Goal: Information Seeking & Learning: Learn about a topic

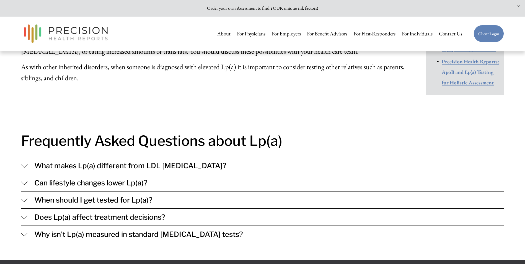
scroll to position [498, 0]
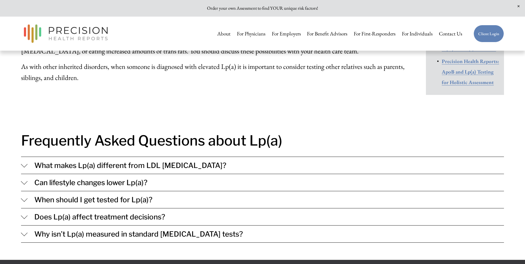
click at [28, 161] on span "What makes Lp(a) different from LDL [MEDICAL_DATA]?" at bounding box center [266, 165] width 476 height 9
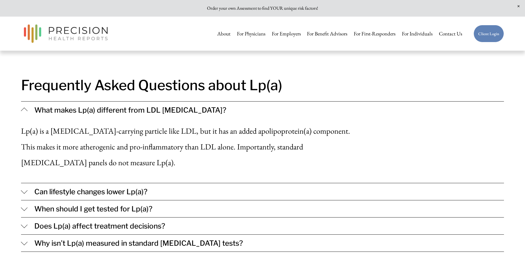
scroll to position [581, 0]
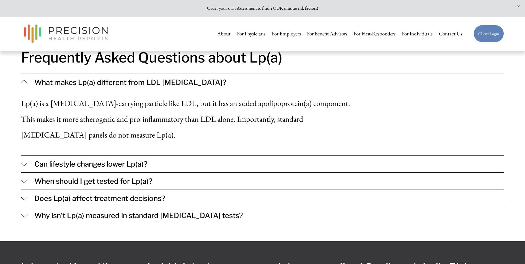
click at [24, 159] on div at bounding box center [24, 162] width 7 height 7
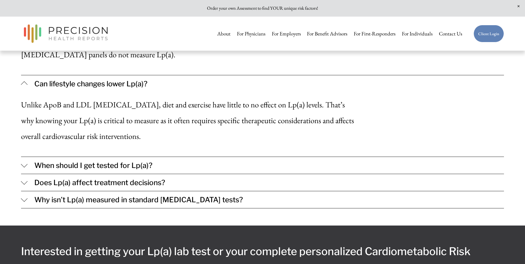
scroll to position [664, 0]
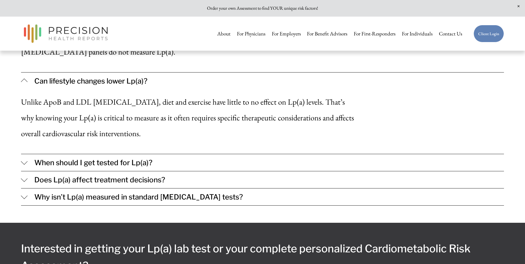
drag, startPoint x: 24, startPoint y: 143, endPoint x: 18, endPoint y: 139, distance: 7.0
click at [24, 158] on div at bounding box center [24, 161] width 7 height 7
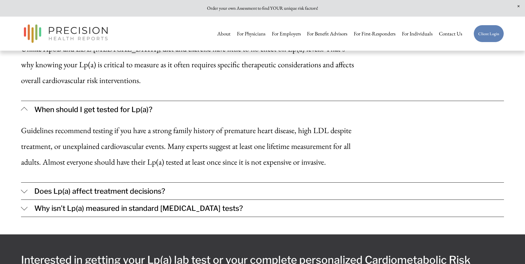
scroll to position [719, 0]
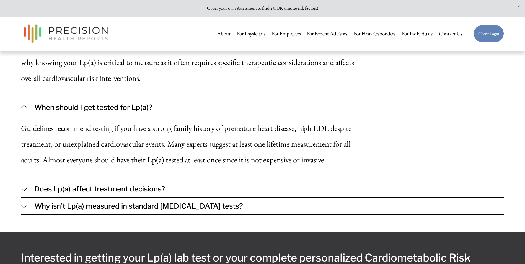
click at [23, 184] on div at bounding box center [24, 187] width 7 height 7
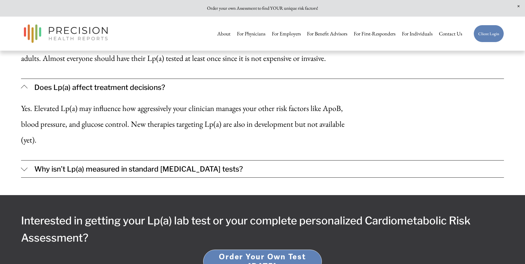
scroll to position [830, 0]
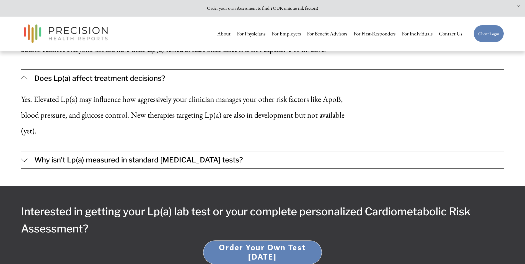
click at [21, 157] on div at bounding box center [24, 160] width 7 height 7
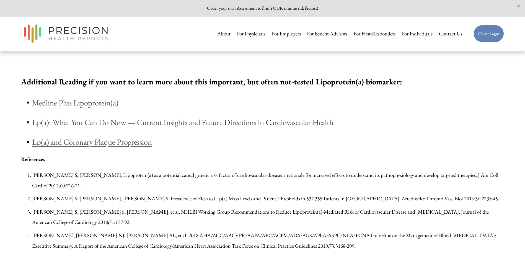
scroll to position [1162, 0]
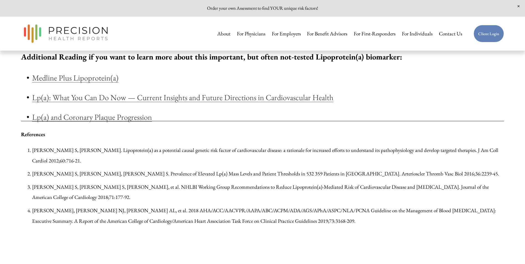
click at [75, 92] on link "Lp(a): What You Can Do Now — Current Insights and Future Directions in Cardiova…" at bounding box center [182, 97] width 301 height 10
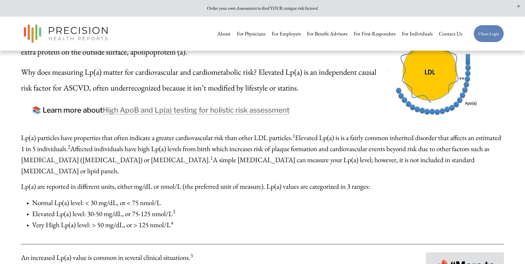
scroll to position [138, 0]
